Goal: Information Seeking & Learning: Understand process/instructions

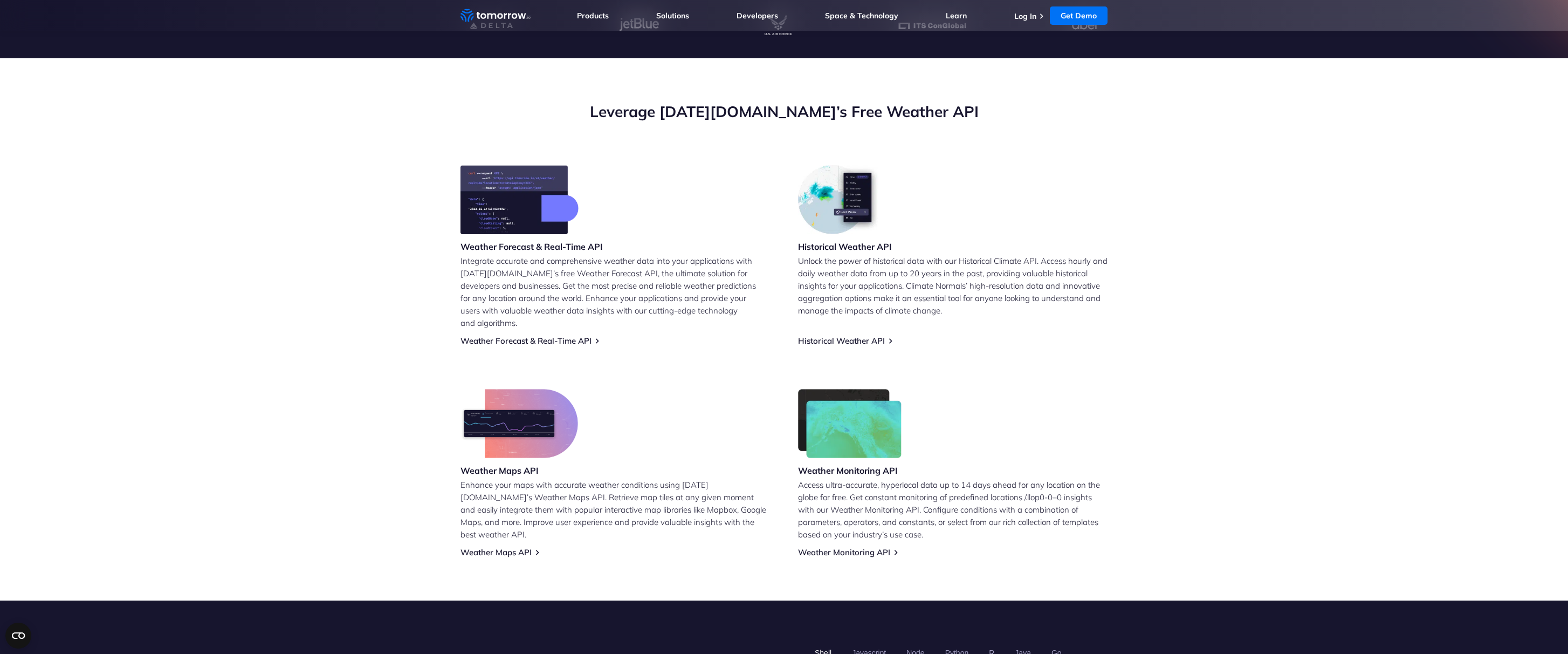
scroll to position [55, 0]
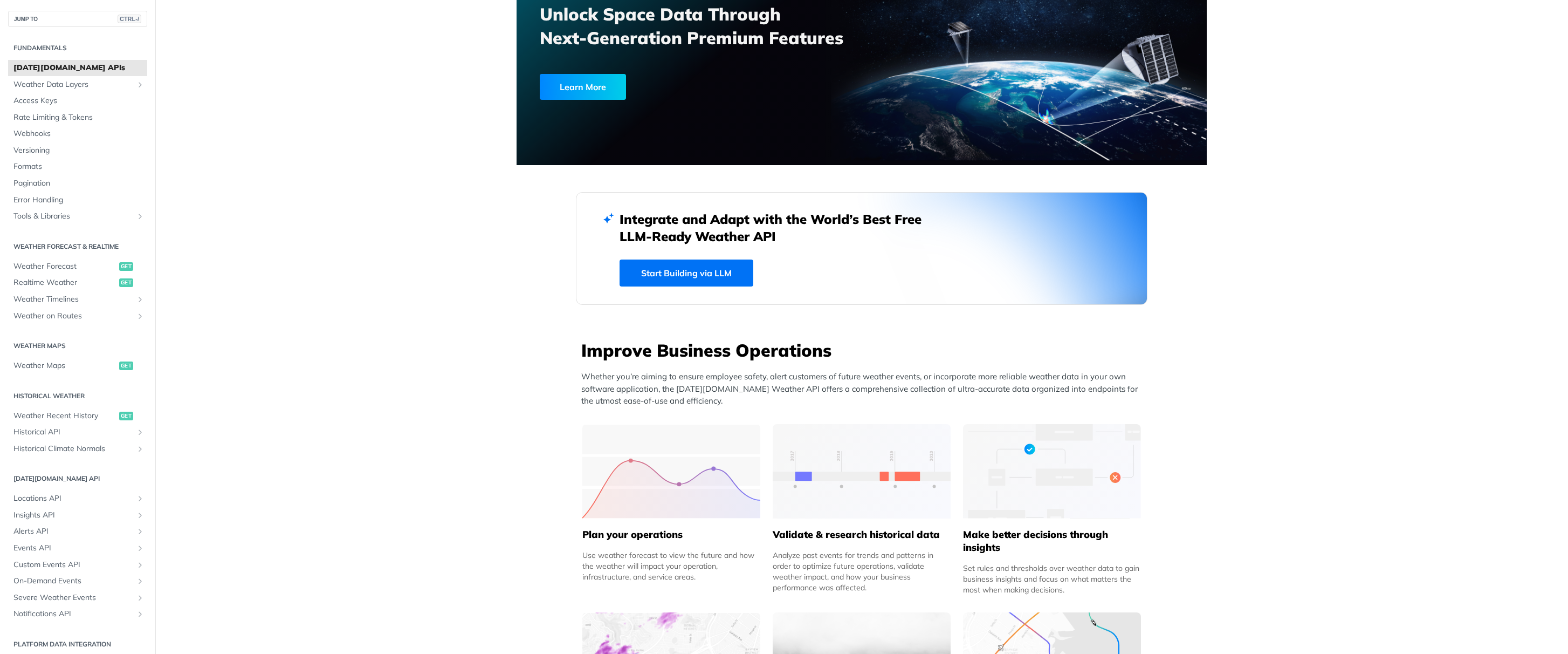
scroll to position [194, 0]
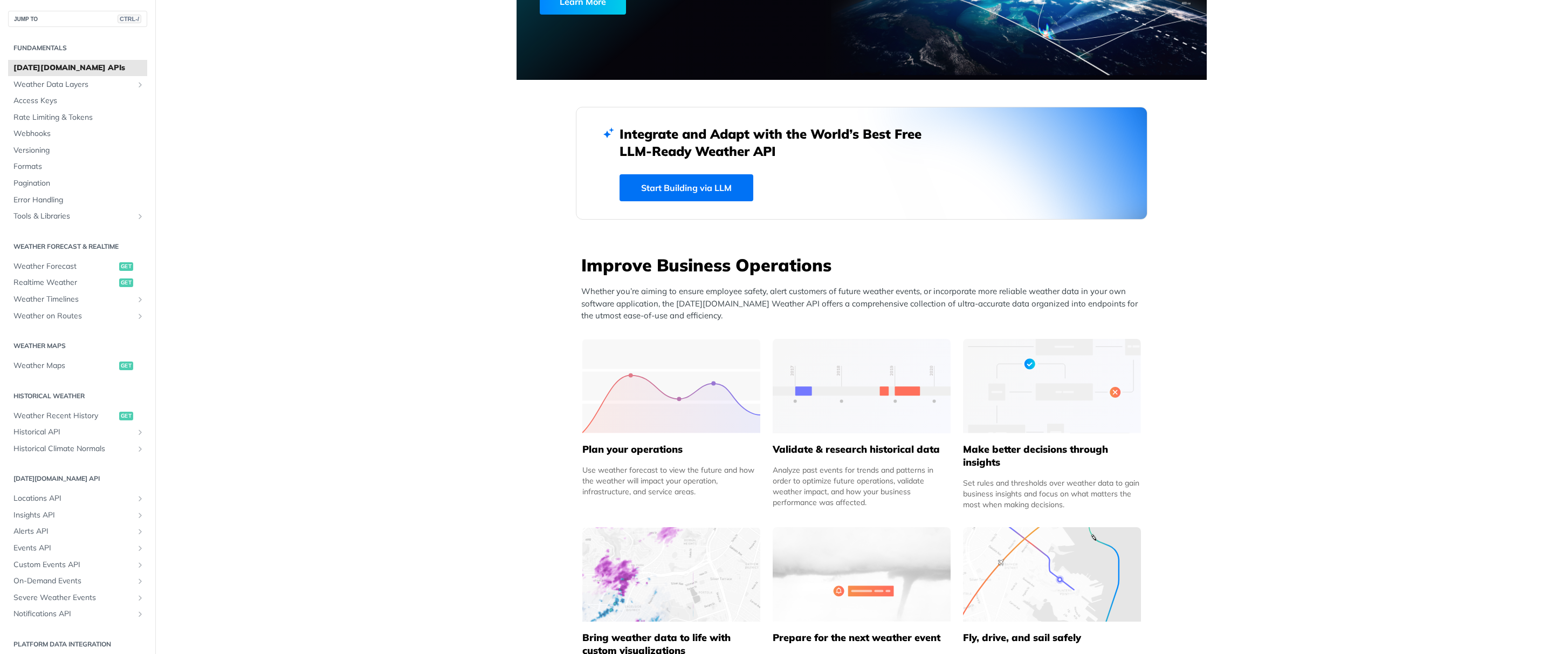
click at [692, 179] on link "Start Building via LLM" at bounding box center [687, 188] width 134 height 27
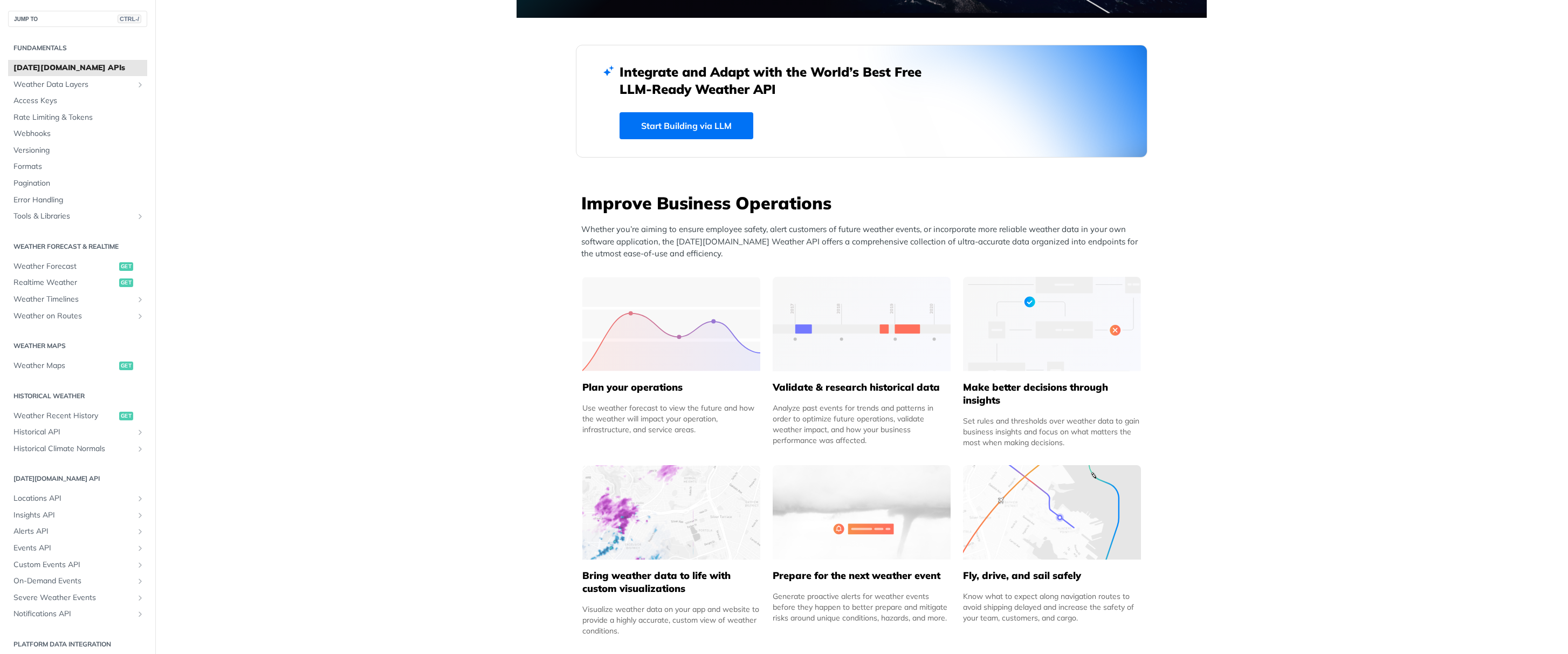
scroll to position [259, 0]
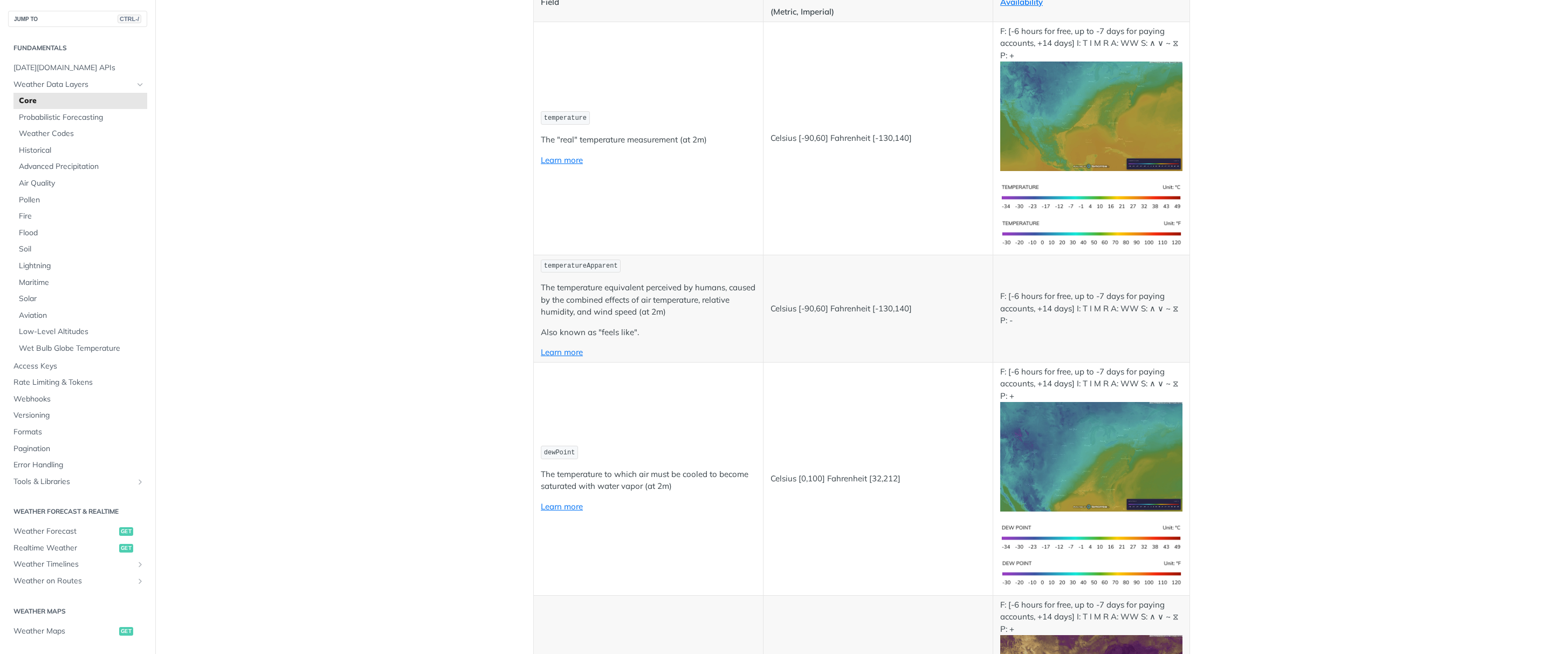
scroll to position [389, 0]
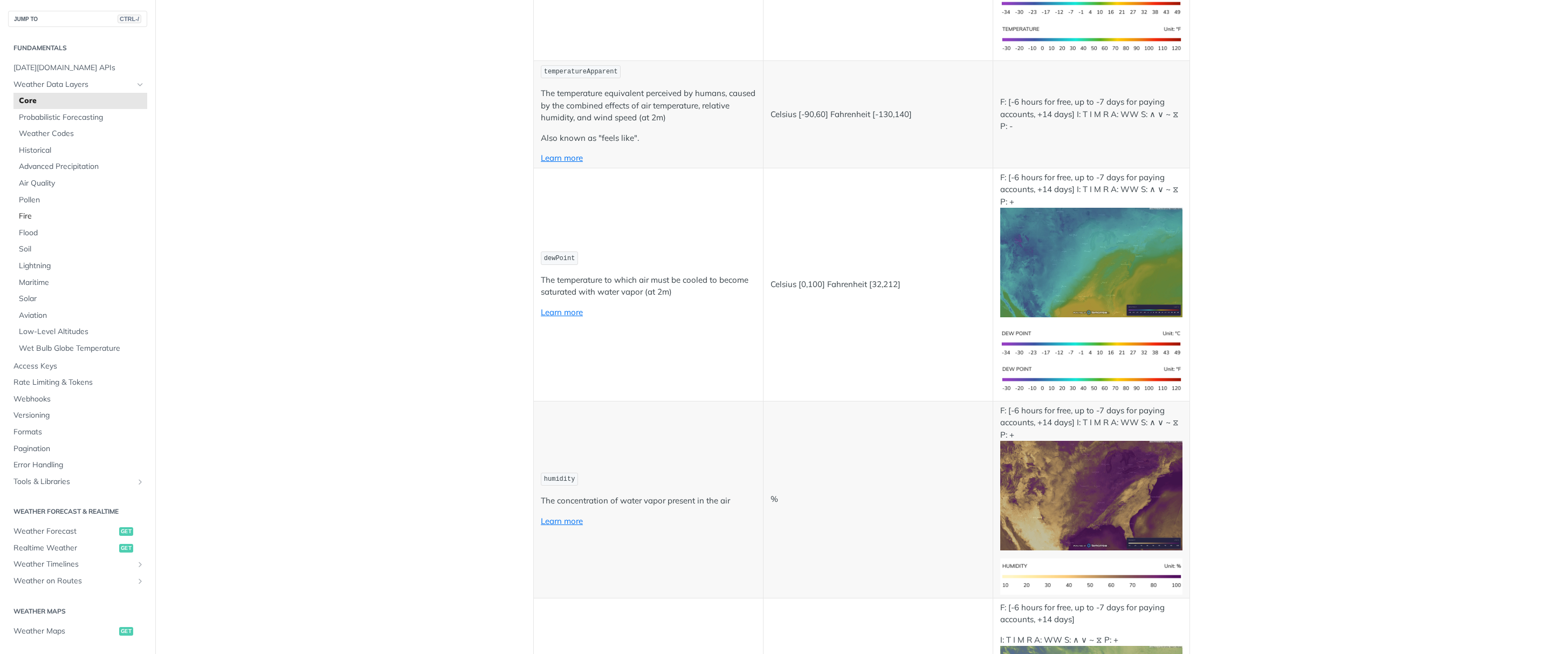
click at [28, 218] on span "Fire" at bounding box center [82, 216] width 125 height 11
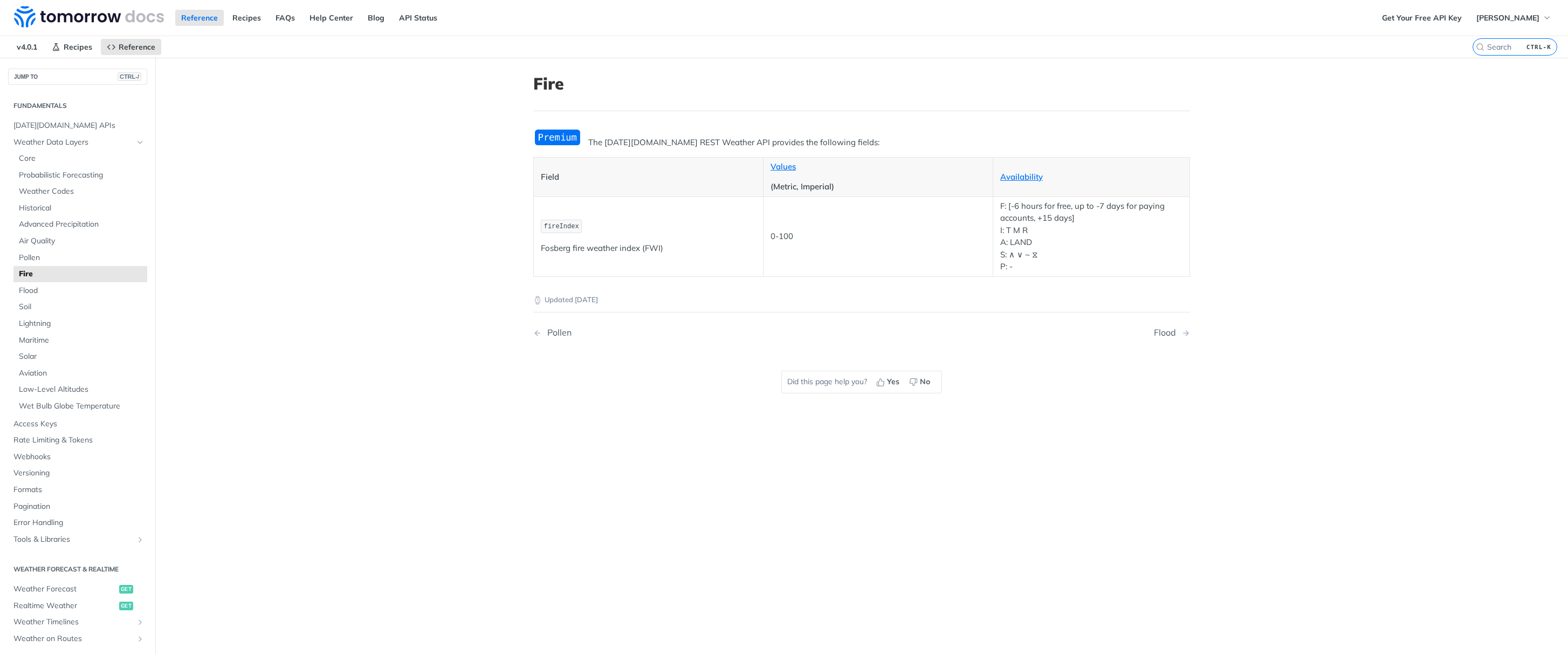
click at [35, 276] on span "Fire" at bounding box center [82, 274] width 125 height 11
click at [31, 289] on span "Flood" at bounding box center [82, 291] width 125 height 11
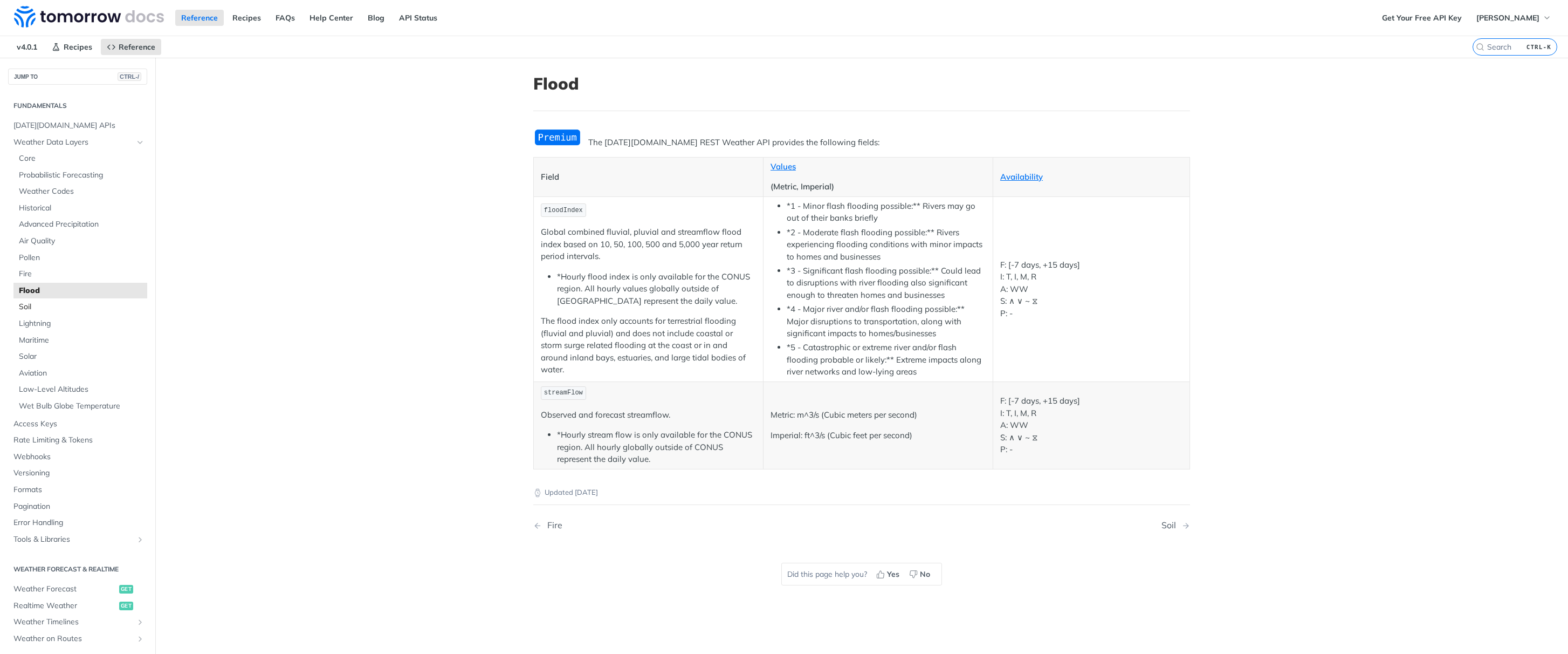
click at [29, 306] on span "Soil" at bounding box center [82, 307] width 125 height 11
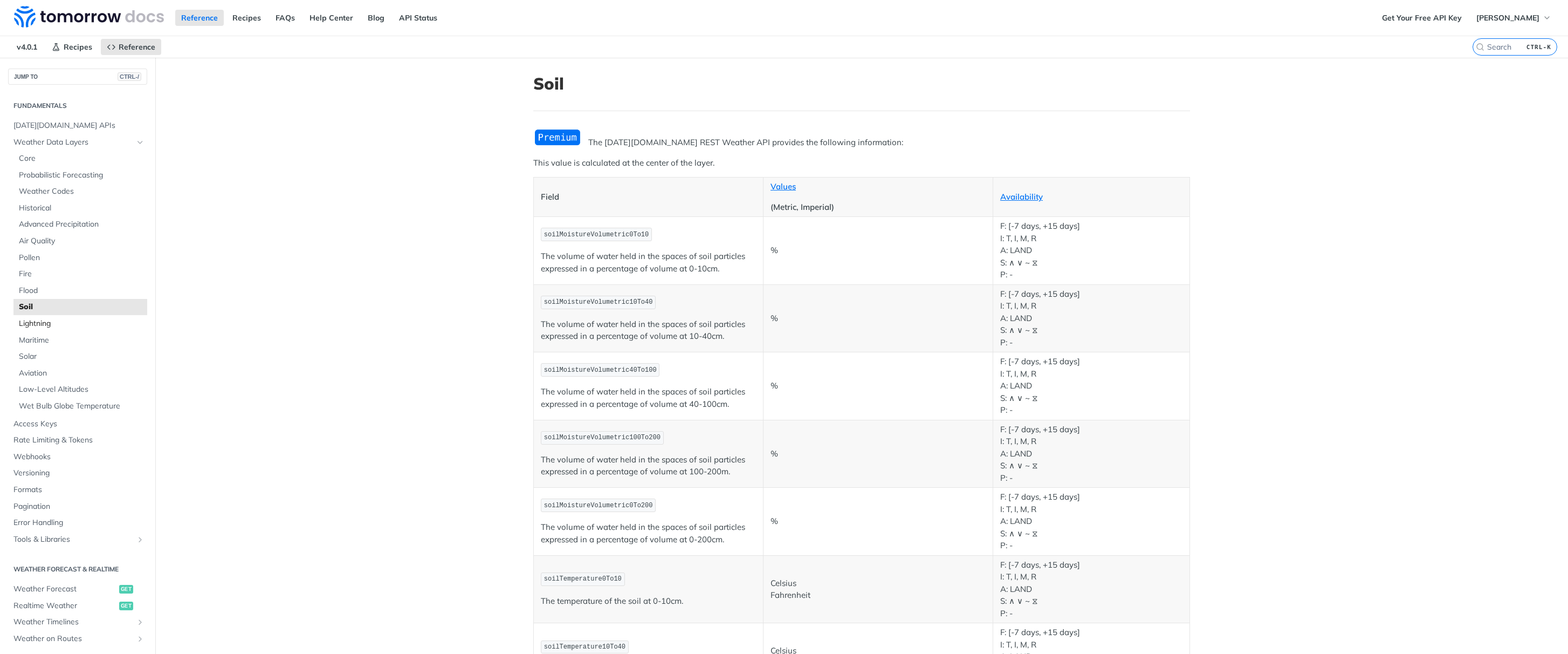
click at [30, 320] on span "Lightning" at bounding box center [82, 324] width 125 height 11
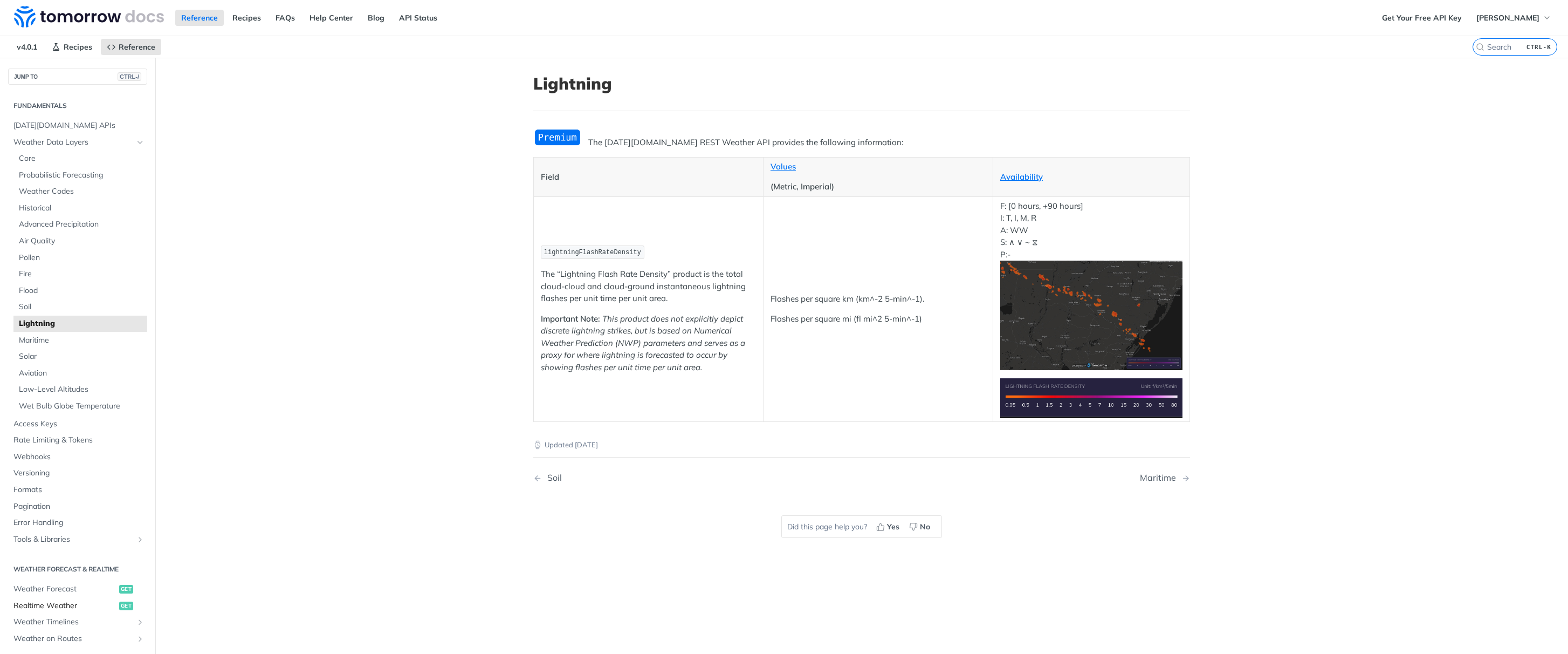
scroll to position [194, 0]
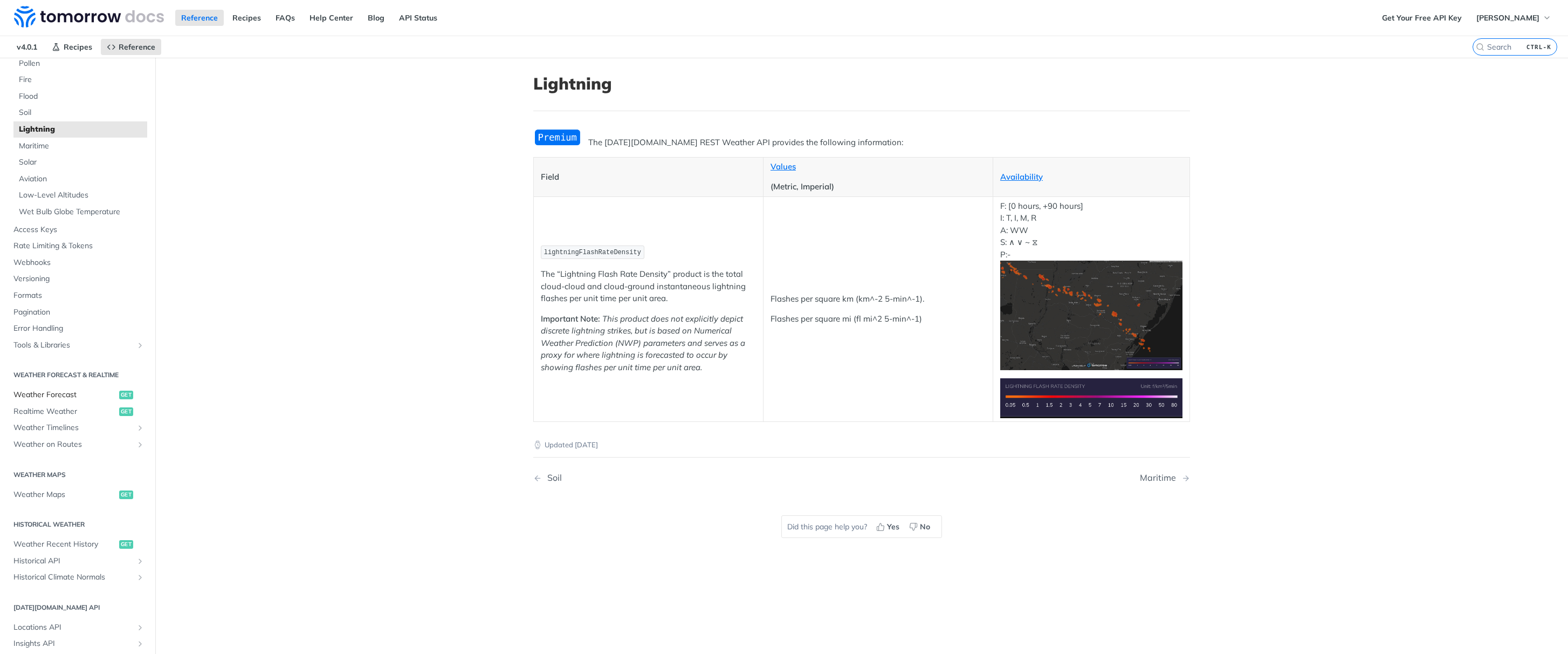
click at [41, 397] on span "Weather Forecast" at bounding box center [65, 395] width 103 height 11
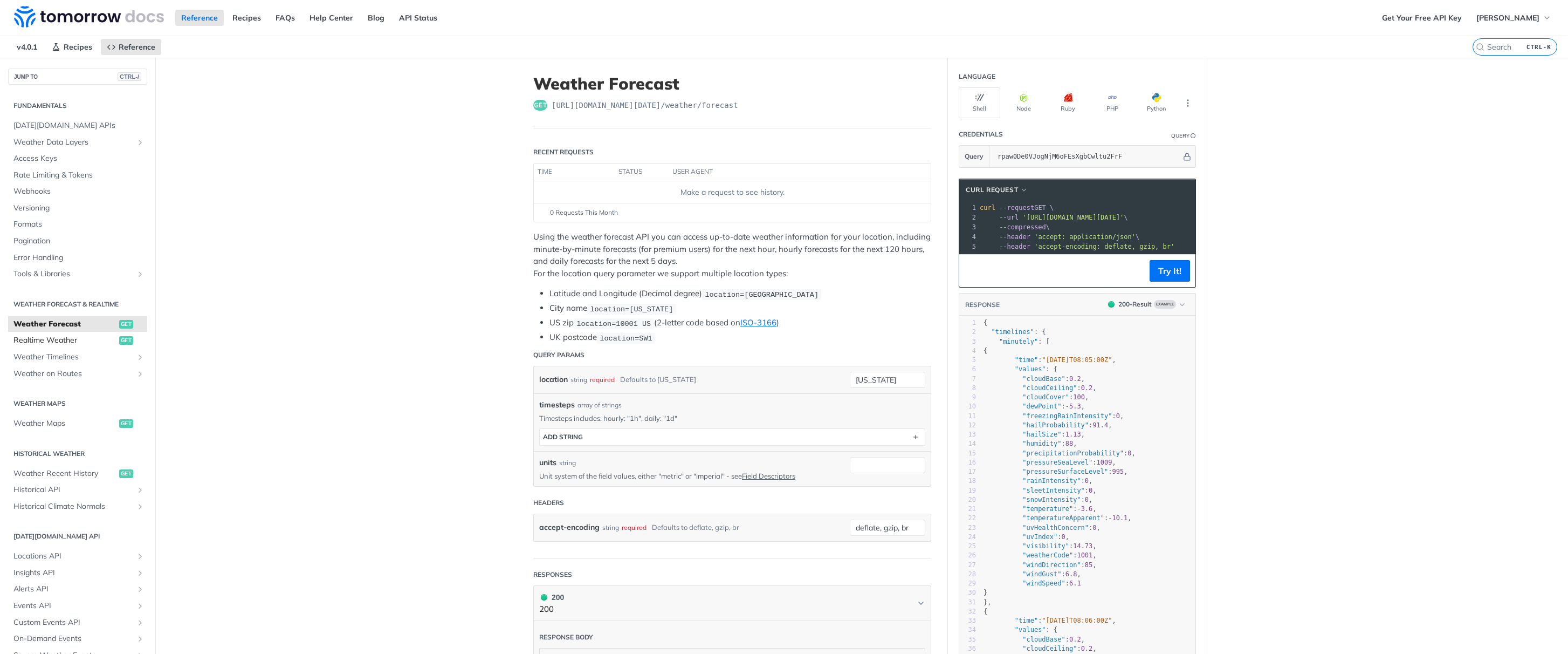
click at [41, 343] on span "Realtime Weather" at bounding box center [65, 340] width 103 height 11
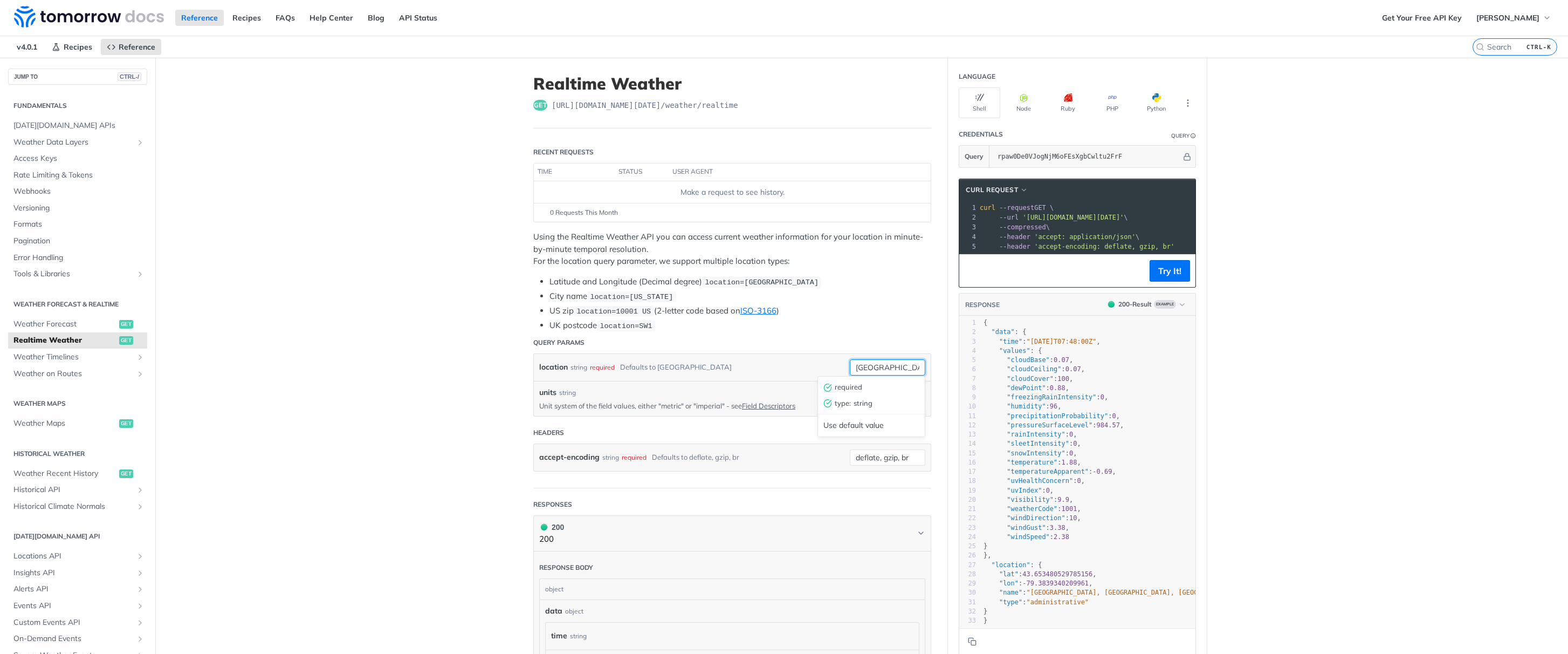
click at [892, 365] on input "toronto" at bounding box center [887, 367] width 75 height 16
type input "dallas"
click at [1178, 263] on button "Try It!" at bounding box center [1170, 270] width 40 height 21
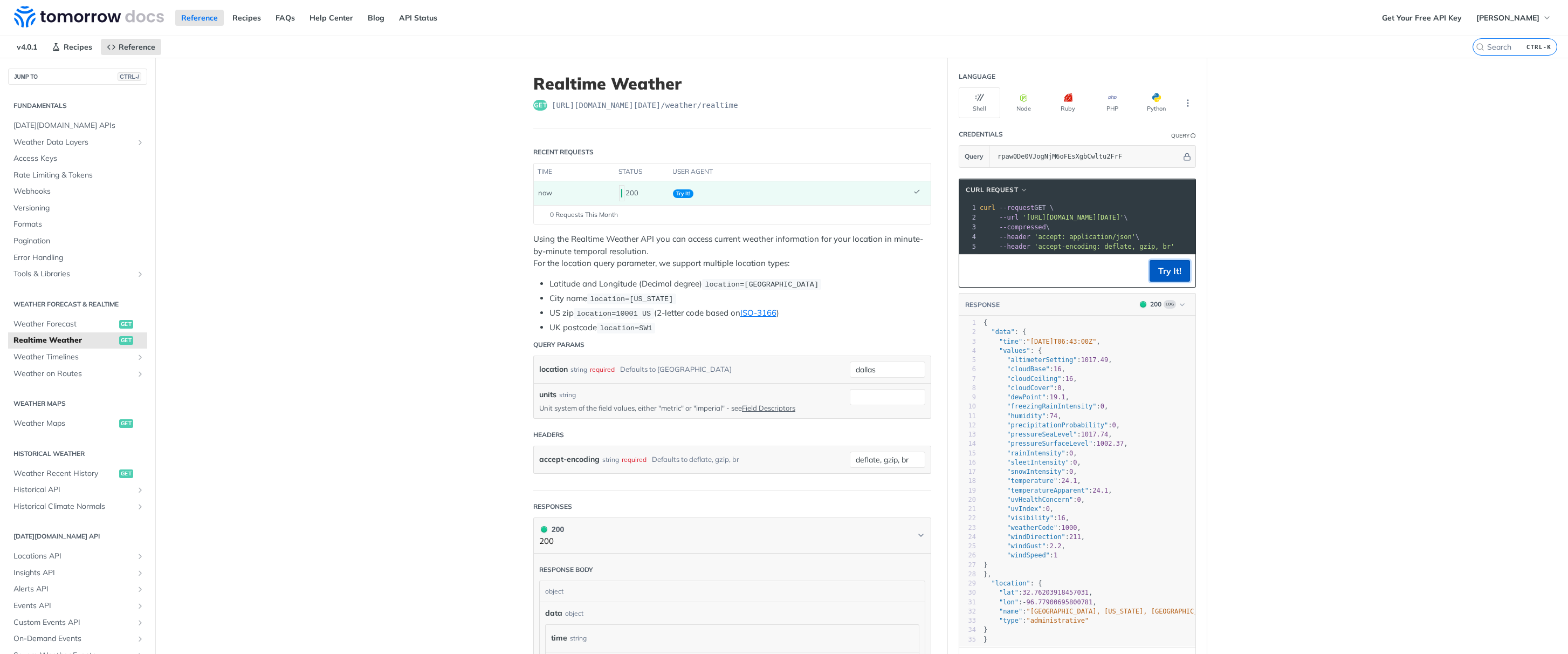
click at [1171, 272] on button "Try It!" at bounding box center [1170, 270] width 40 height 21
click at [1022, 98] on icon "button" at bounding box center [1024, 97] width 9 height 9
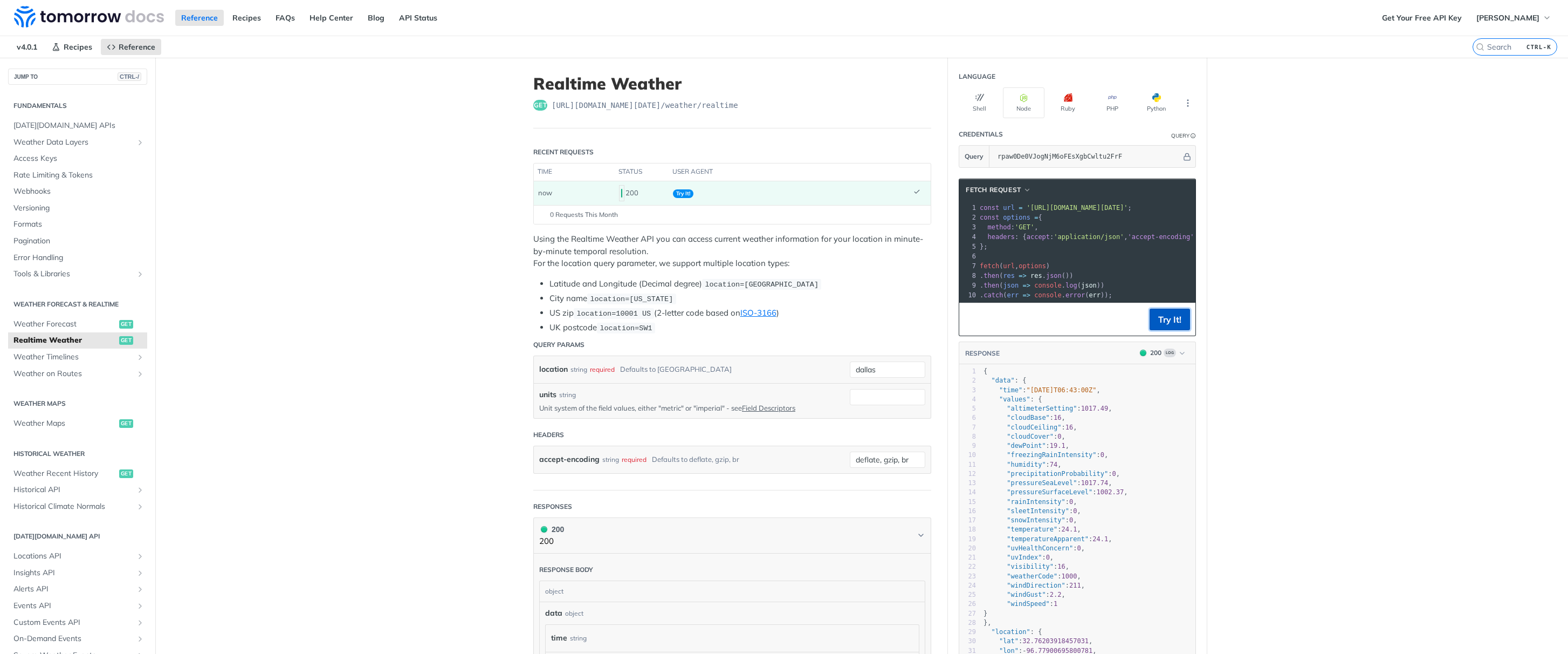
click at [1161, 320] on button "Try It!" at bounding box center [1170, 319] width 40 height 21
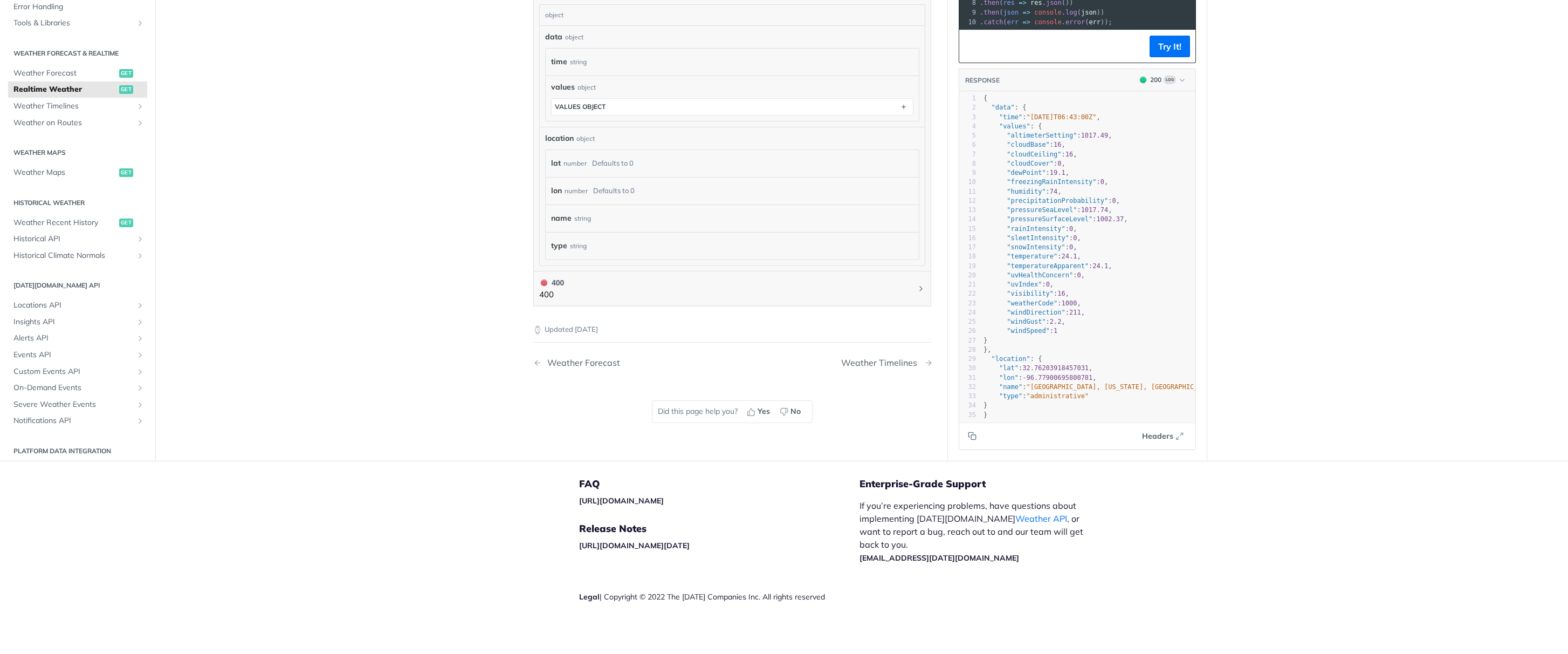
scroll to position [600, 0]
click at [626, 290] on button "400 400" at bounding box center [732, 289] width 386 height 24
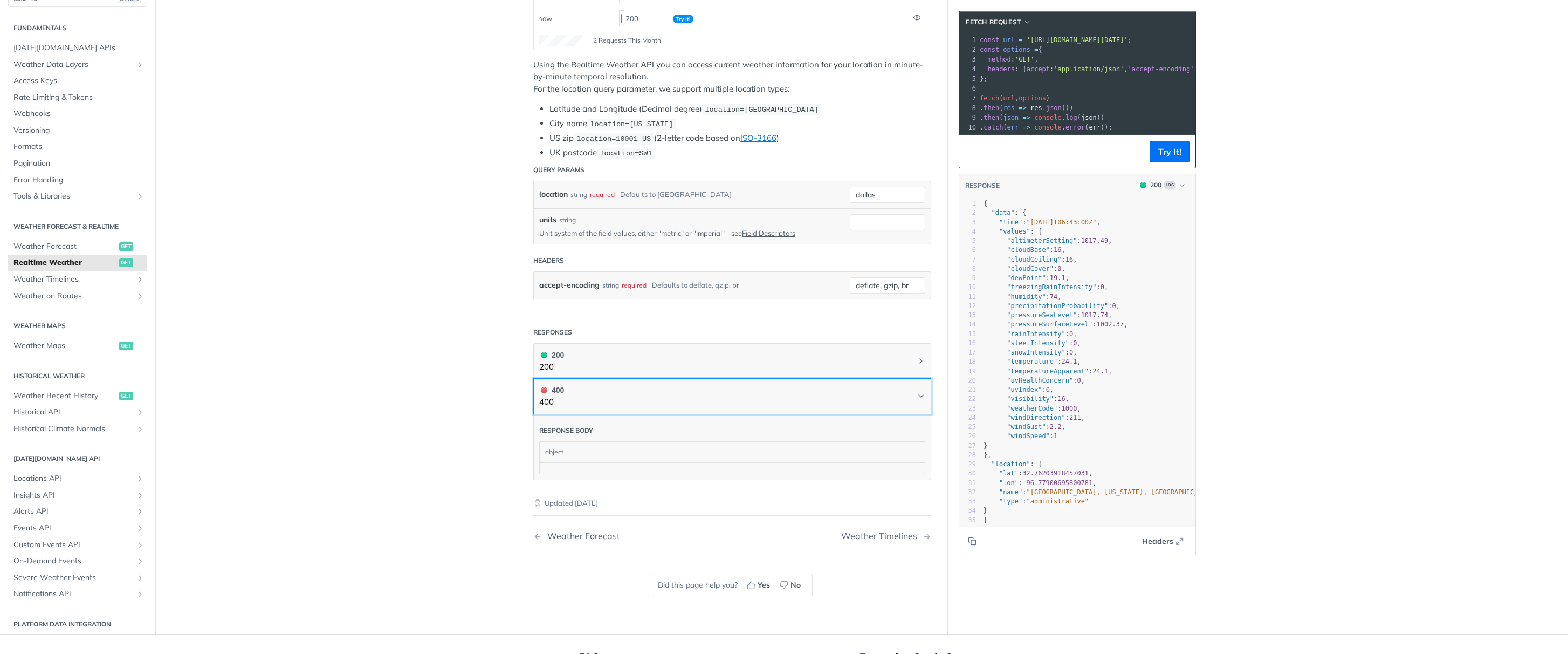
scroll to position [178, 0]
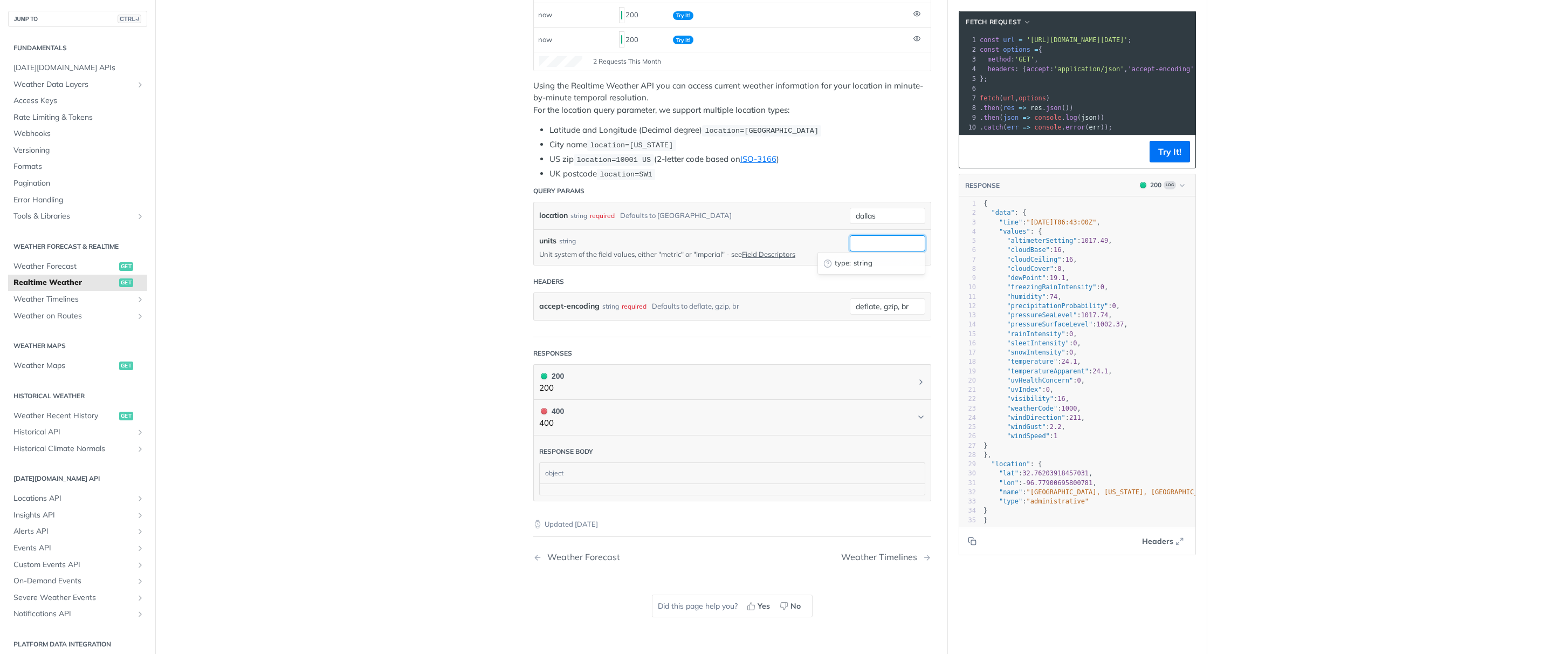
click at [875, 235] on input "units" at bounding box center [887, 243] width 75 height 16
drag, startPoint x: 724, startPoint y: 253, endPoint x: 696, endPoint y: 252, distance: 28.0
click at [696, 252] on p "Unit system of the field values, either "metric" or "imperial" - see Field Desc…" at bounding box center [687, 254] width 295 height 10
click at [700, 253] on p "Unit system of the field values, either "metric" or "imperial" - see Field Desc…" at bounding box center [687, 254] width 295 height 10
click at [699, 254] on p "Unit system of the field values, either "metric" or "imperial" - see Field Desc…" at bounding box center [687, 254] width 295 height 10
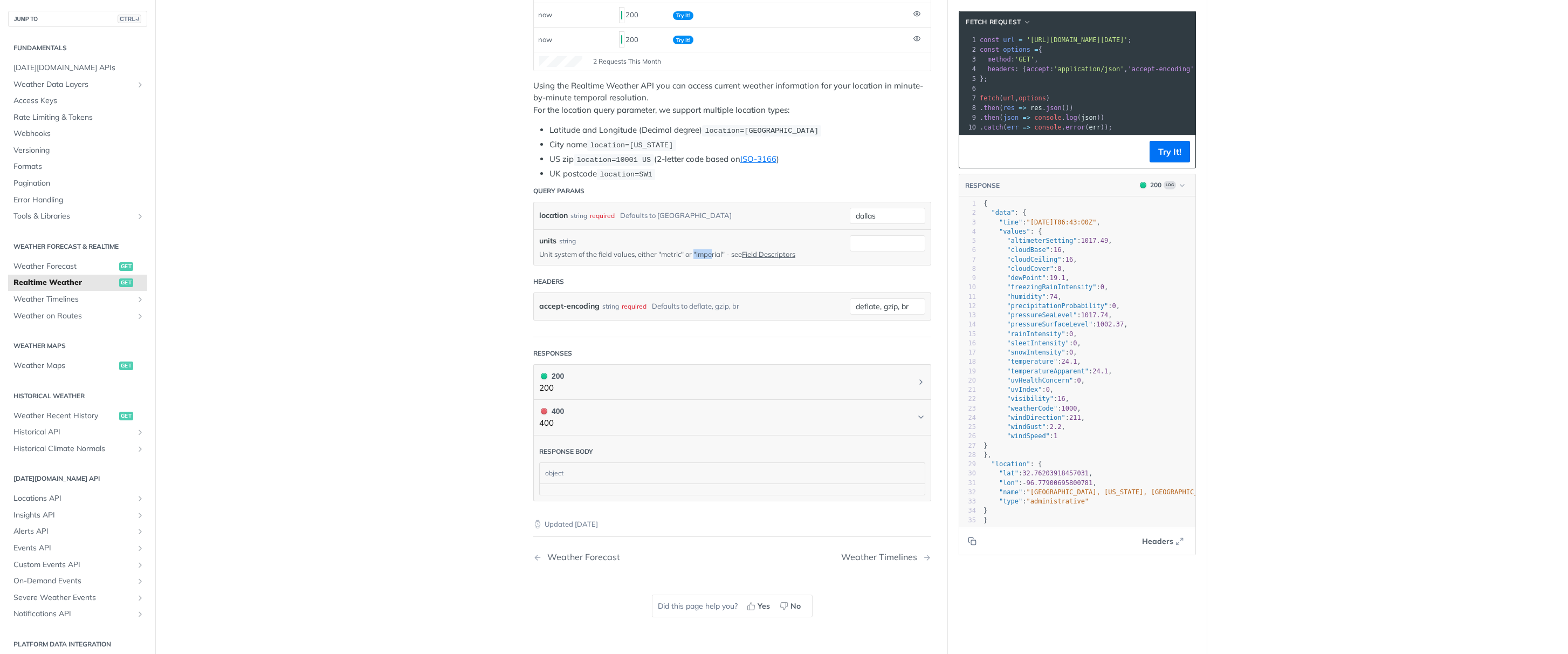
drag, startPoint x: 696, startPoint y: 253, endPoint x: 714, endPoint y: 251, distance: 18.1
click at [714, 251] on p "Unit system of the field values, either "metric" or "imperial" - see Field Desc…" at bounding box center [687, 254] width 295 height 10
click at [713, 251] on p "Unit system of the field values, either "metric" or "imperial" - see Field Desc…" at bounding box center [687, 254] width 295 height 10
drag, startPoint x: 699, startPoint y: 253, endPoint x: 724, endPoint y: 255, distance: 25.1
click at [724, 255] on p "Unit system of the field values, either "metric" or "imperial" - see Field Desc…" at bounding box center [687, 254] width 295 height 10
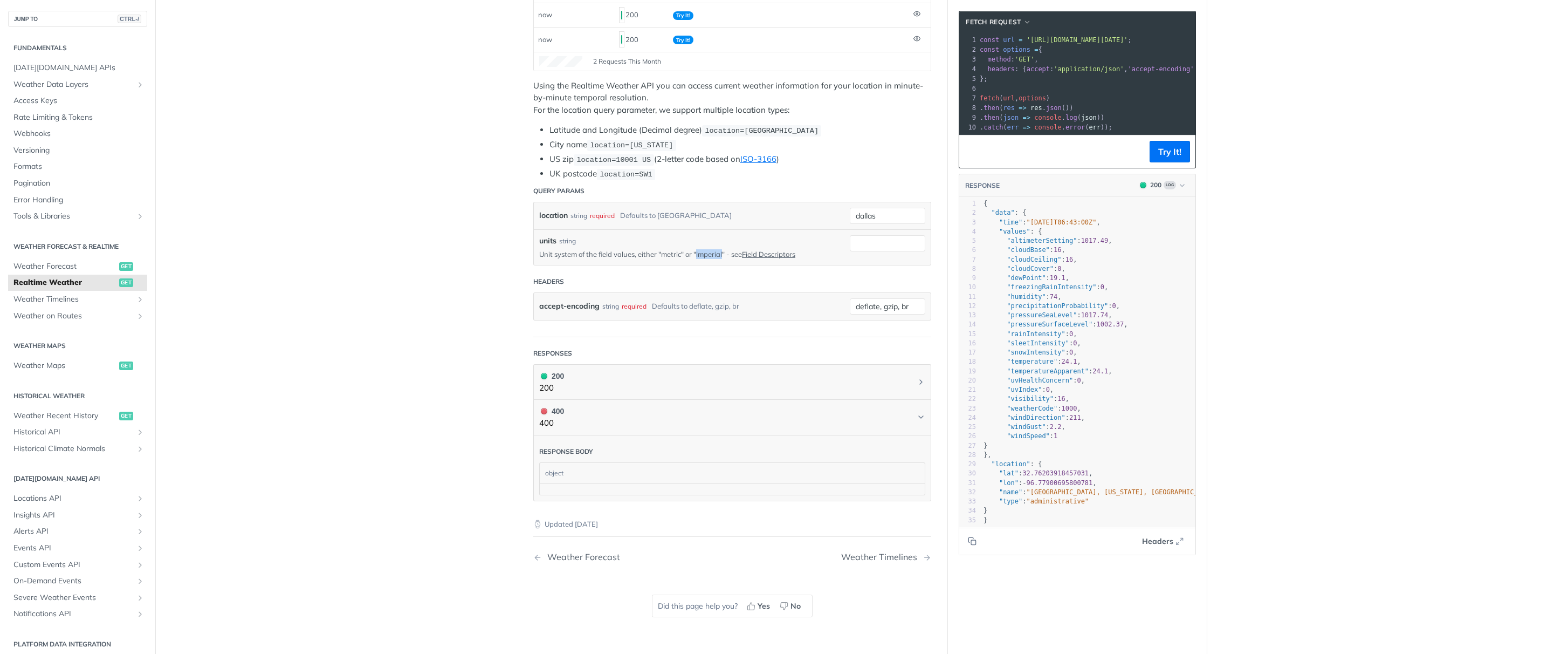
copy p "imperial"
click at [872, 242] on input "units" at bounding box center [887, 243] width 75 height 16
paste input "imperial"
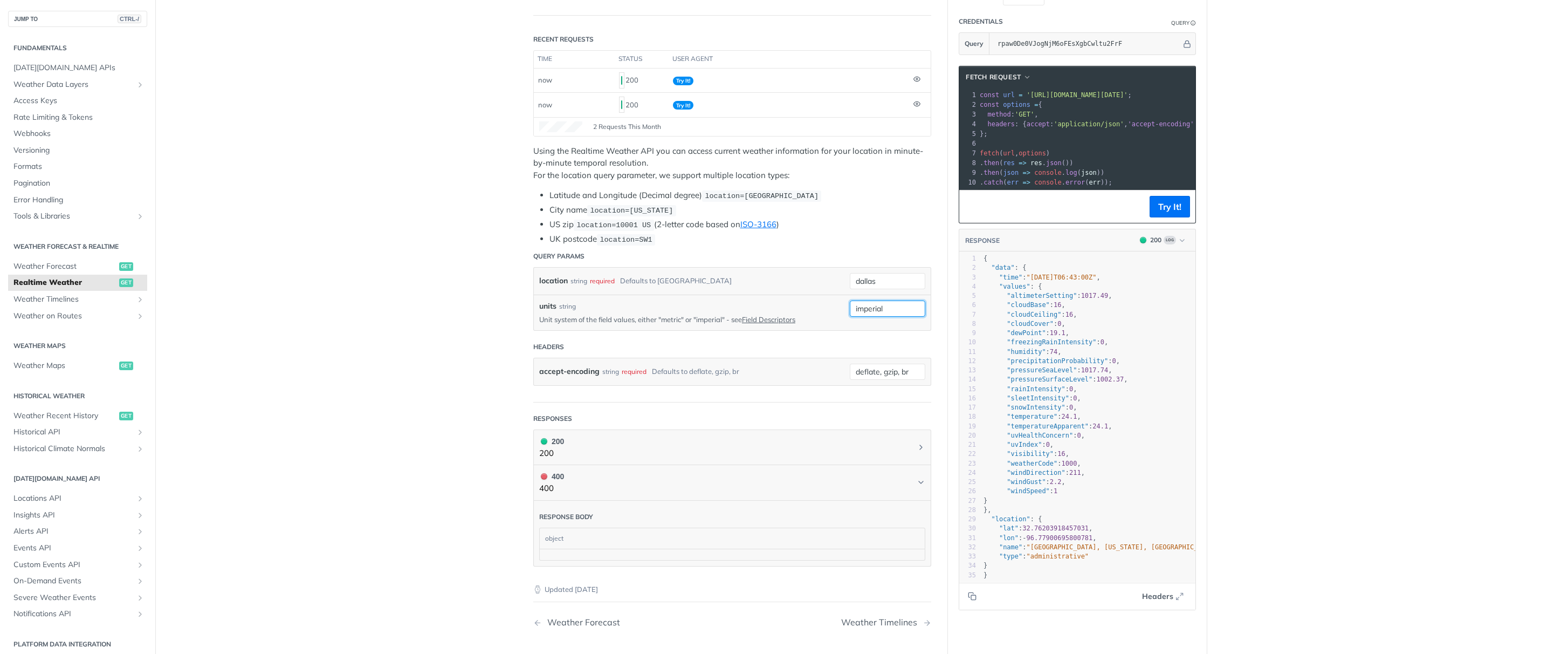
scroll to position [0, 0]
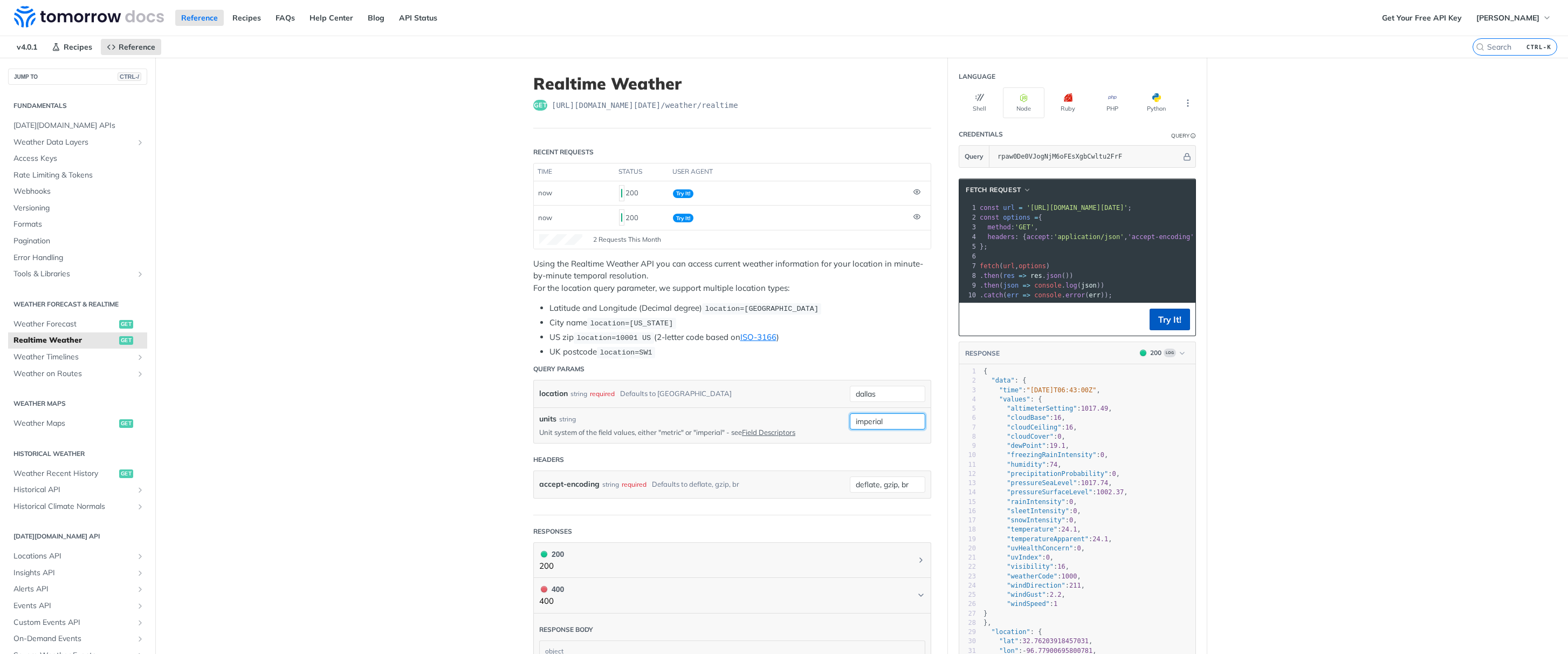
type input "imperial"
click at [1172, 322] on button "Try It!" at bounding box center [1170, 319] width 40 height 21
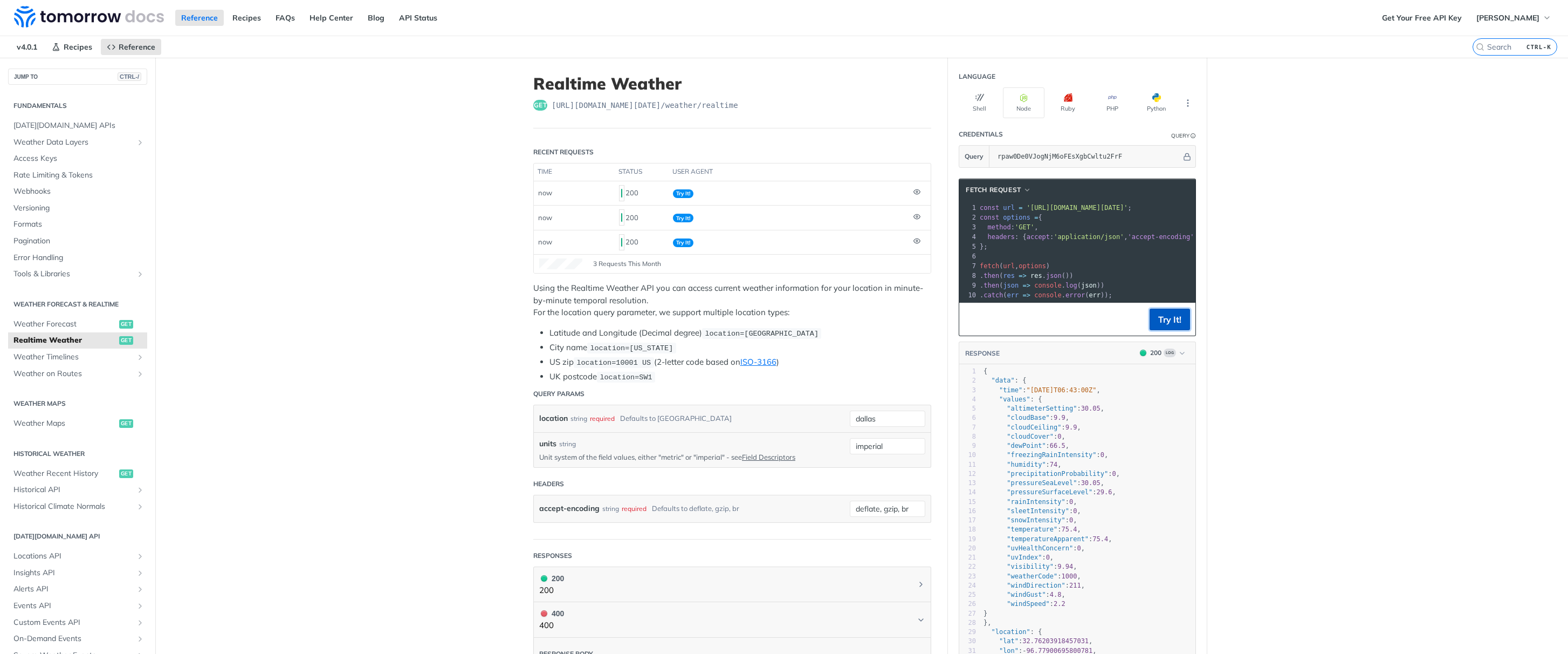
click at [1168, 319] on button "Try It!" at bounding box center [1170, 319] width 40 height 21
click at [677, 105] on span "https://api.tomorrow.io/v4 /weather/realtime" at bounding box center [645, 105] width 186 height 11
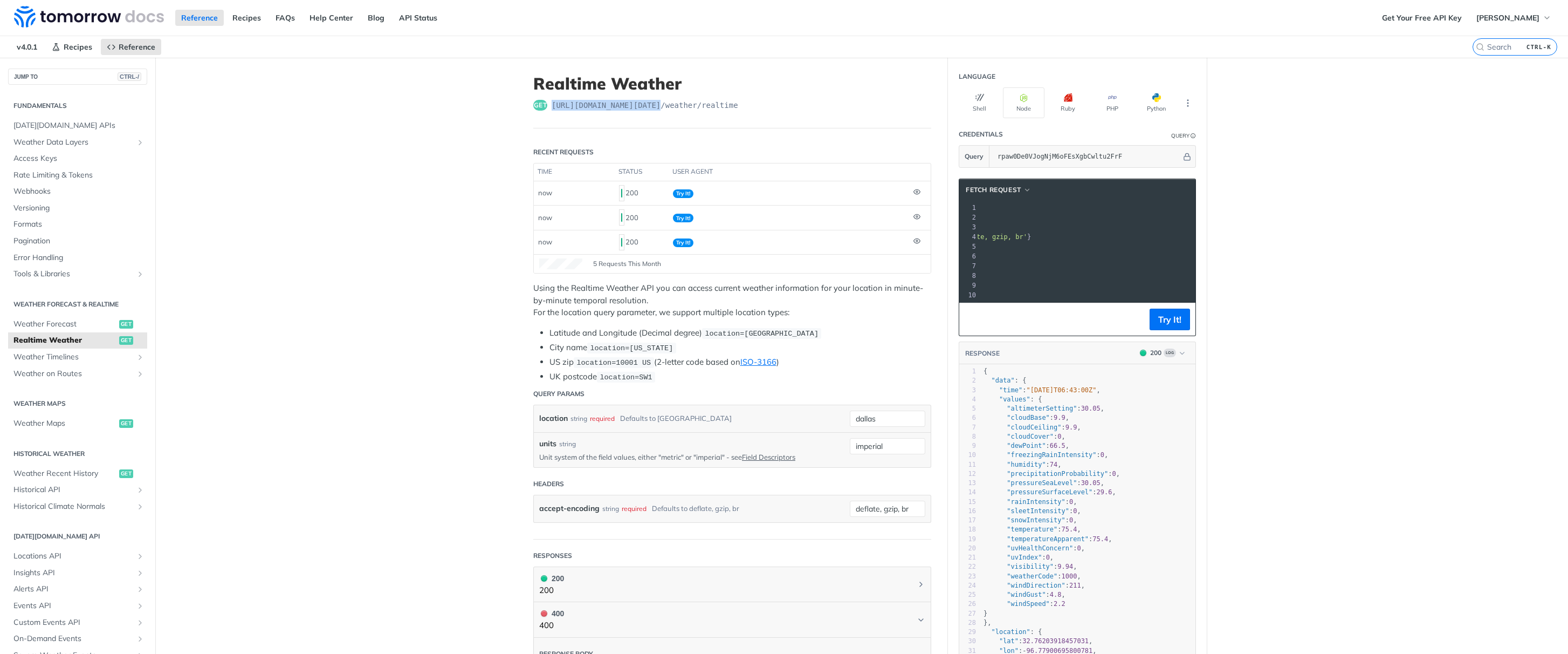
drag, startPoint x: 1026, startPoint y: 206, endPoint x: 1187, endPoint y: 205, distance: 161.0
click at [883, 205] on span "'https://api.tomorrow.io/v4/weather/realtime?location=dallas&units=imperial&api…" at bounding box center [832, 208] width 102 height 7
